Goal: Check status: Check status

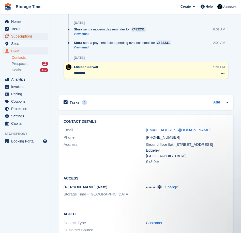
click at [31, 34] on span "Subscriptions" at bounding box center [26, 36] width 30 height 7
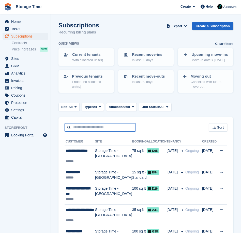
click at [82, 124] on input "text" at bounding box center [99, 127] width 71 height 8
type input "***"
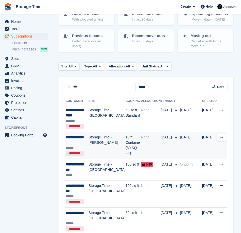
scroll to position [68, 0]
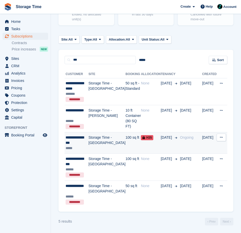
click at [106, 138] on td "Storage Time - [GEOGRAPHIC_DATA]" at bounding box center [106, 143] width 37 height 22
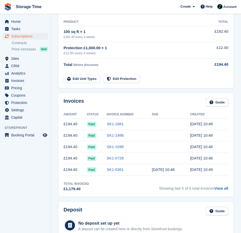
scroll to position [106, 0]
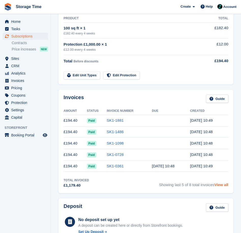
click at [222, 183] on link "View all" at bounding box center [221, 185] width 14 height 4
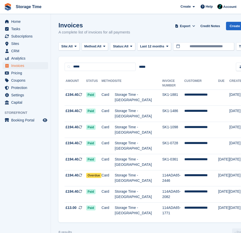
scroll to position [106, 0]
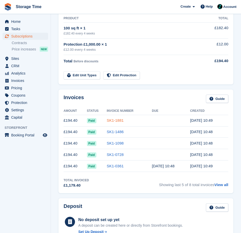
click at [120, 118] on link "SK1-1881" at bounding box center [115, 120] width 17 height 4
